Goal: Task Accomplishment & Management: Manage account settings

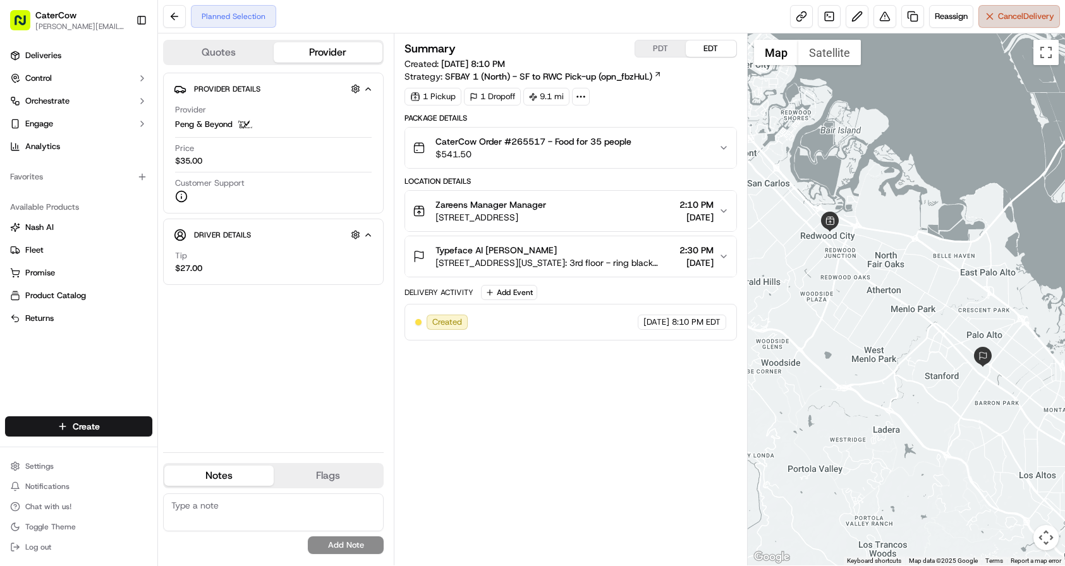
click at [1006, 9] on button "Cancel Delivery" at bounding box center [1019, 16] width 82 height 23
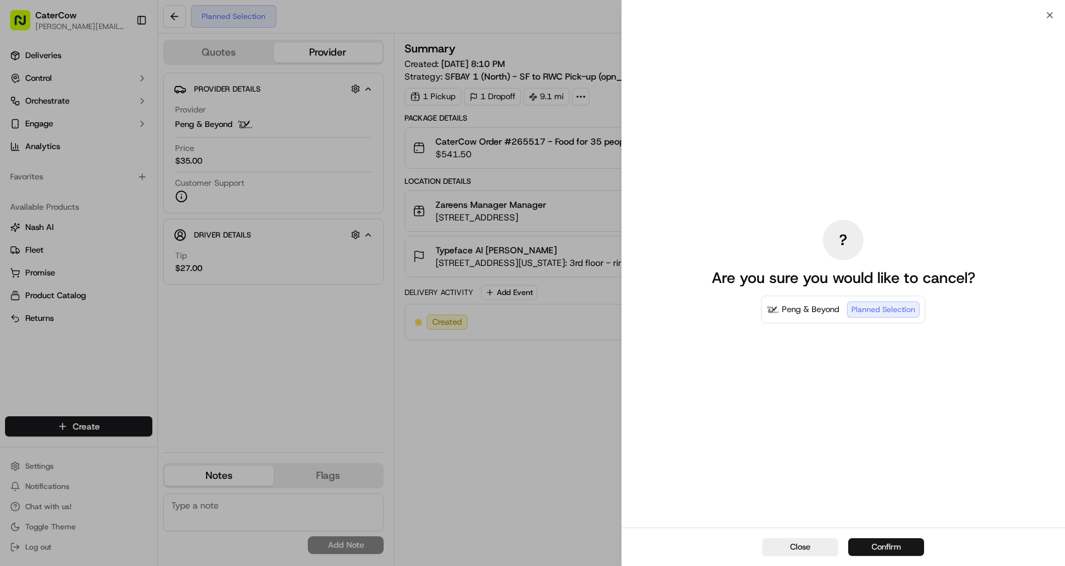
click at [887, 542] on button "Confirm" at bounding box center [886, 547] width 76 height 18
